Goal: Navigation & Orientation: Go to known website

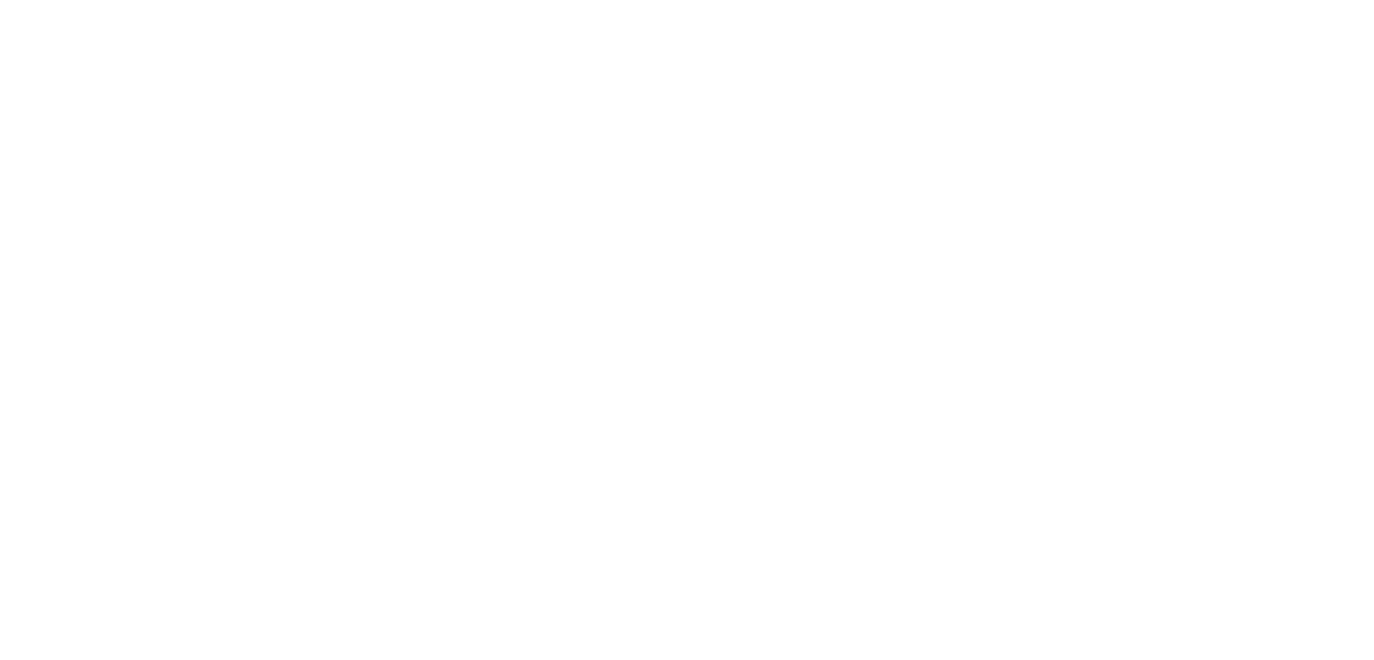
drag, startPoint x: 128, startPoint y: 156, endPoint x: 218, endPoint y: 94, distance: 109.4
